Goal: Task Accomplishment & Management: Manage account settings

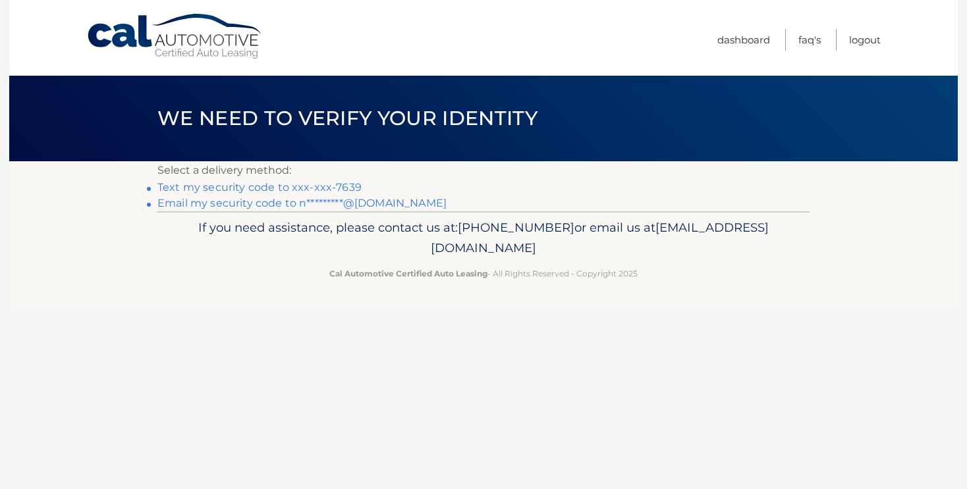
click at [375, 209] on link "Email my security code to n*********@aol.com" at bounding box center [301, 203] width 289 height 13
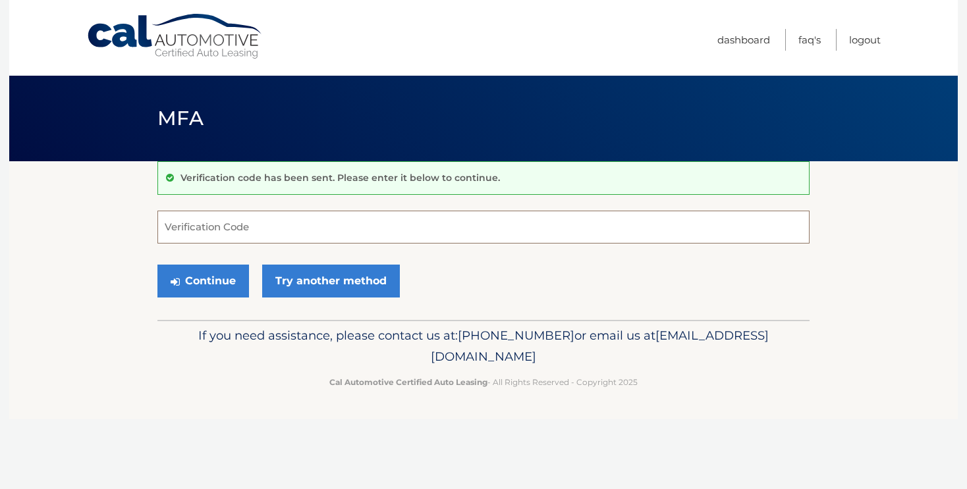
click at [255, 219] on input "Verification Code" at bounding box center [483, 227] width 652 height 33
type input "070526"
click at [216, 275] on button "Continue" at bounding box center [203, 281] width 92 height 33
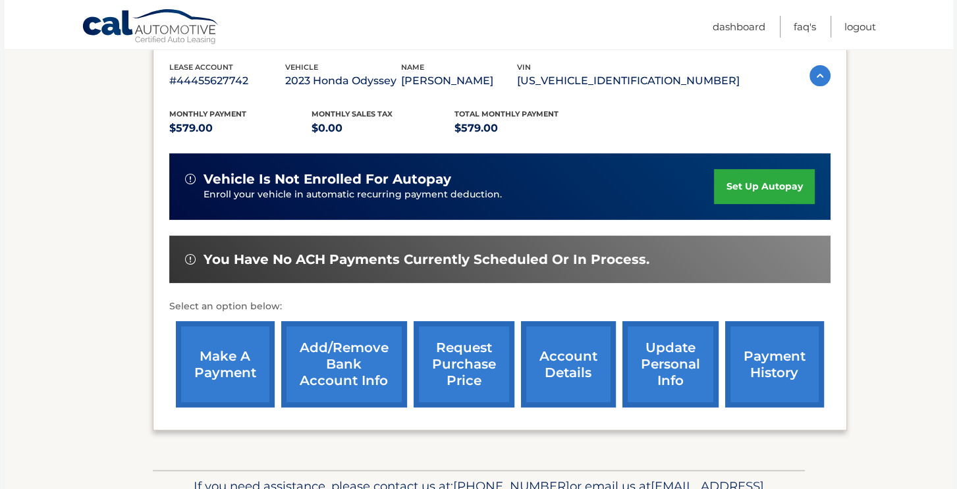
scroll to position [230, 0]
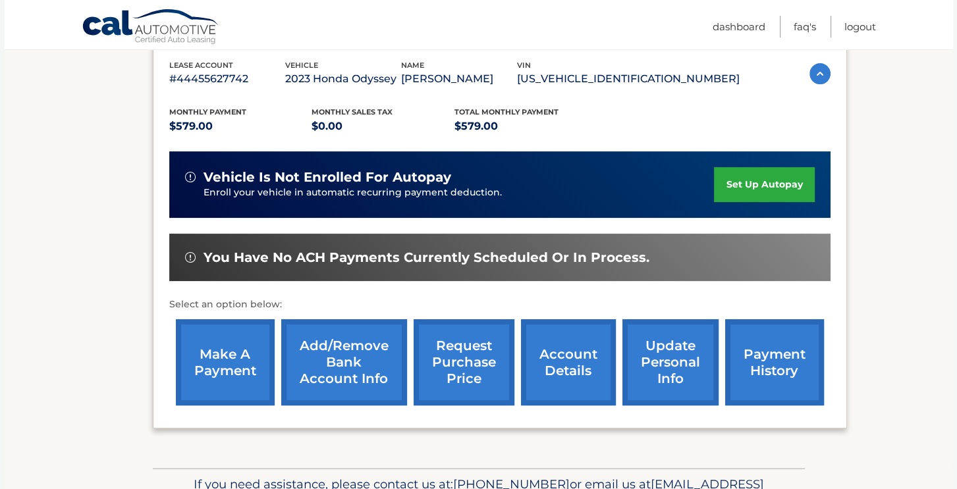
click at [223, 377] on link "make a payment" at bounding box center [225, 362] width 99 height 86
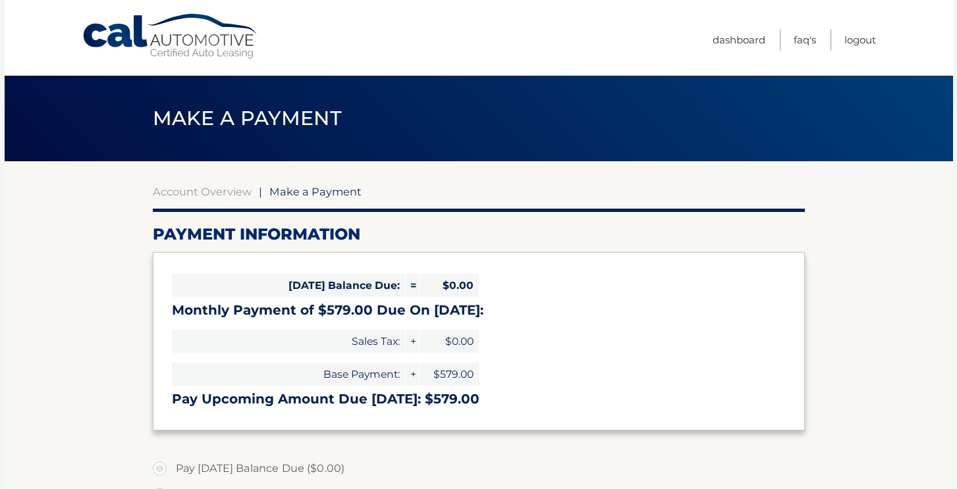
select select "MGE4OWVlYjgtOGQ4MS00MjBiLWFiMTktMGEzOGQ0YTcyODUy"
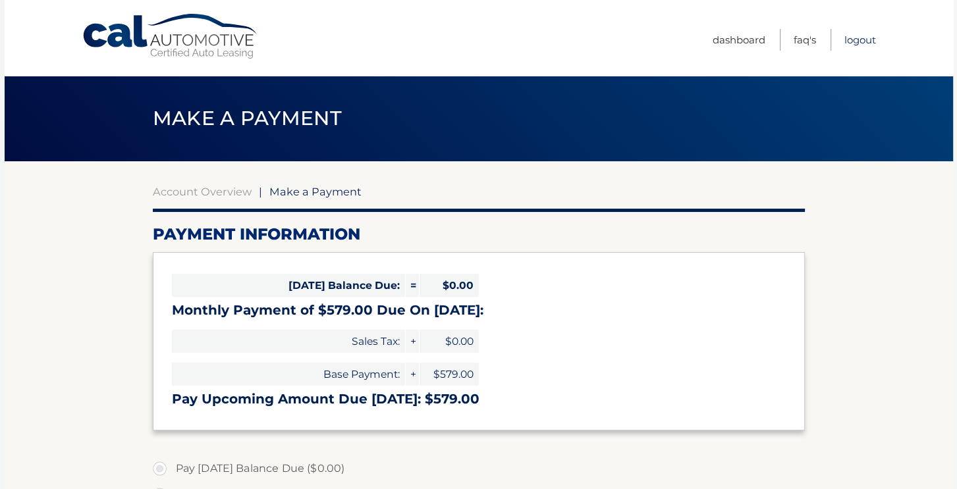
click at [853, 41] on link "Logout" at bounding box center [860, 40] width 32 height 22
